Goal: Obtain resource: Obtain resource

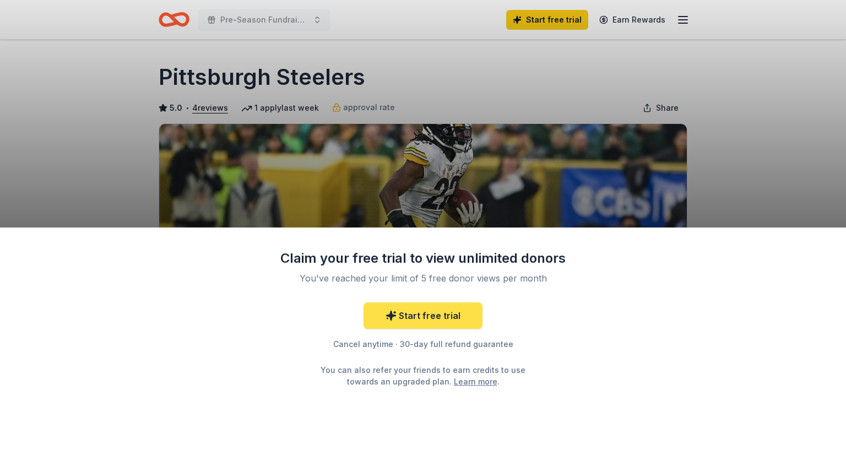
click at [425, 313] on link "Start free trial" at bounding box center [423, 315] width 119 height 26
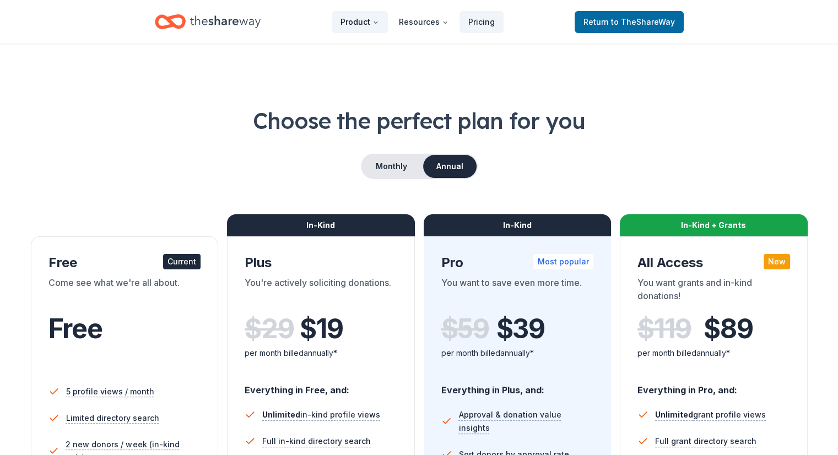
click at [368, 25] on button "Product" at bounding box center [360, 22] width 56 height 22
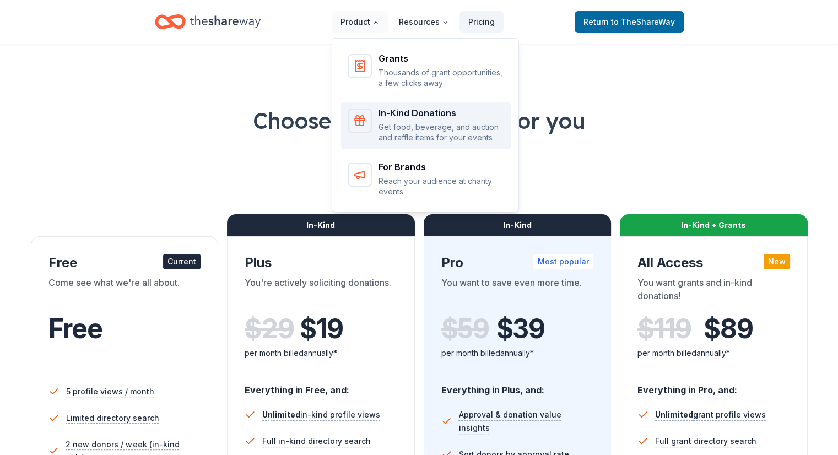
click at [389, 116] on div "In-Kind Donations" at bounding box center [441, 113] width 126 height 9
